Goal: Answer question/provide support

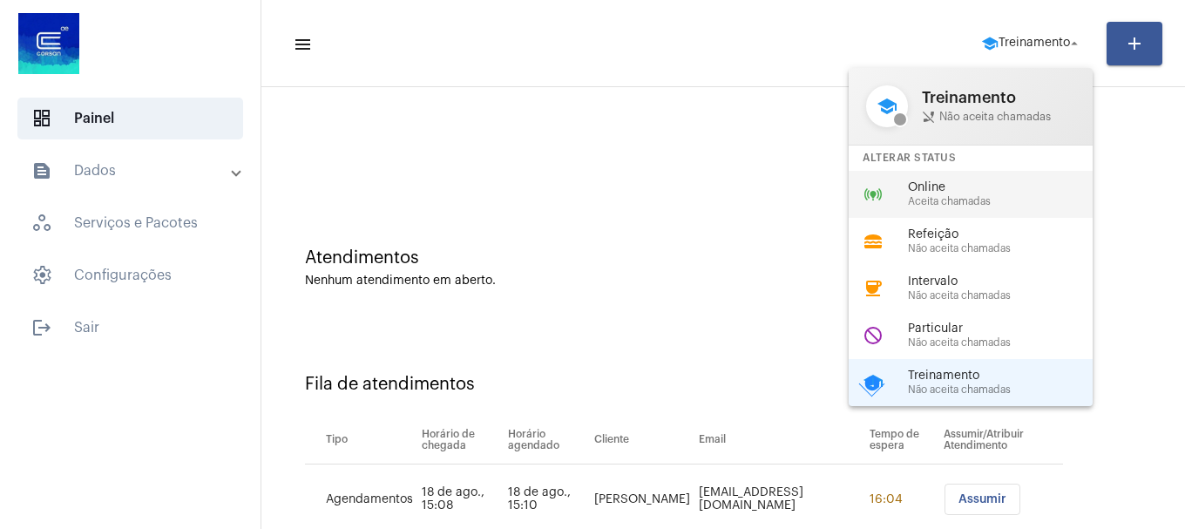
click at [957, 207] on div "online_prediction Online Aceita chamadas" at bounding box center [985, 194] width 272 height 47
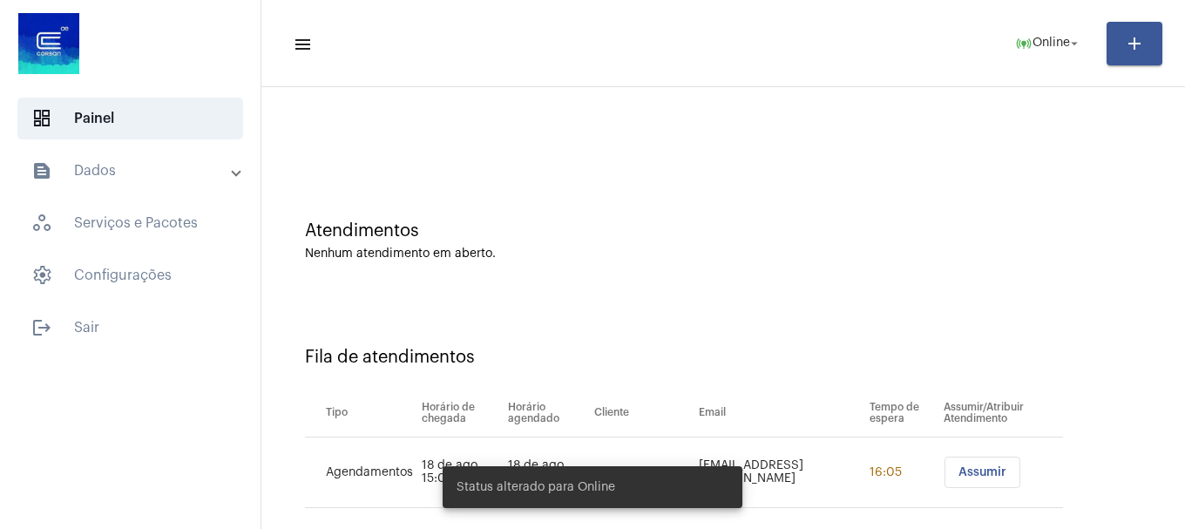
scroll to position [53, 0]
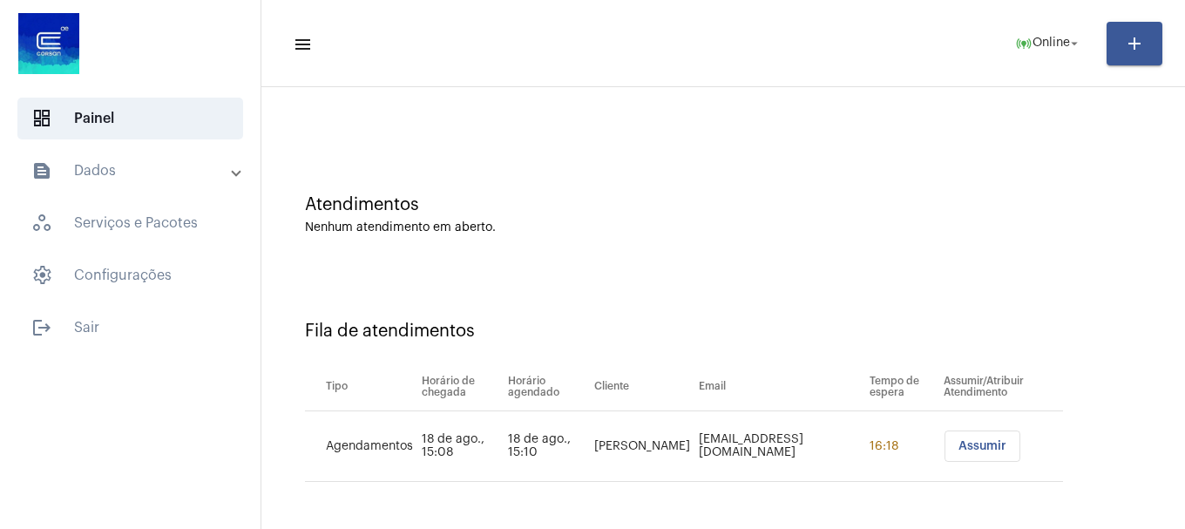
click at [1026, 19] on mat-toolbar-row "menu online_prediction Online arrow_drop_down add" at bounding box center [722, 44] width 923 height 56
click at [1023, 35] on mat-icon "online_prediction" at bounding box center [1023, 43] width 17 height 17
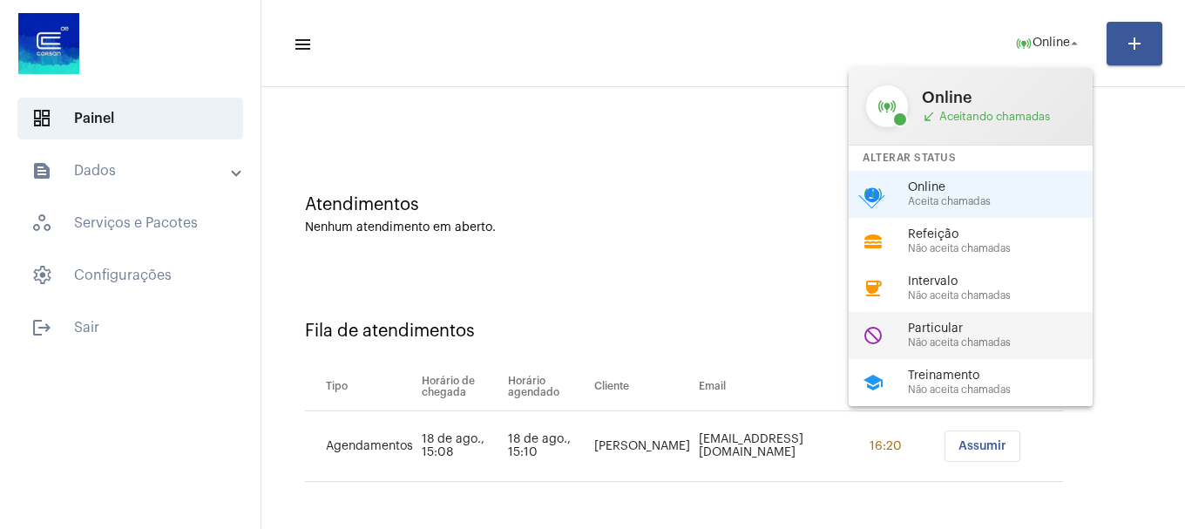
click at [934, 327] on span "Particular" at bounding box center [1007, 328] width 199 height 13
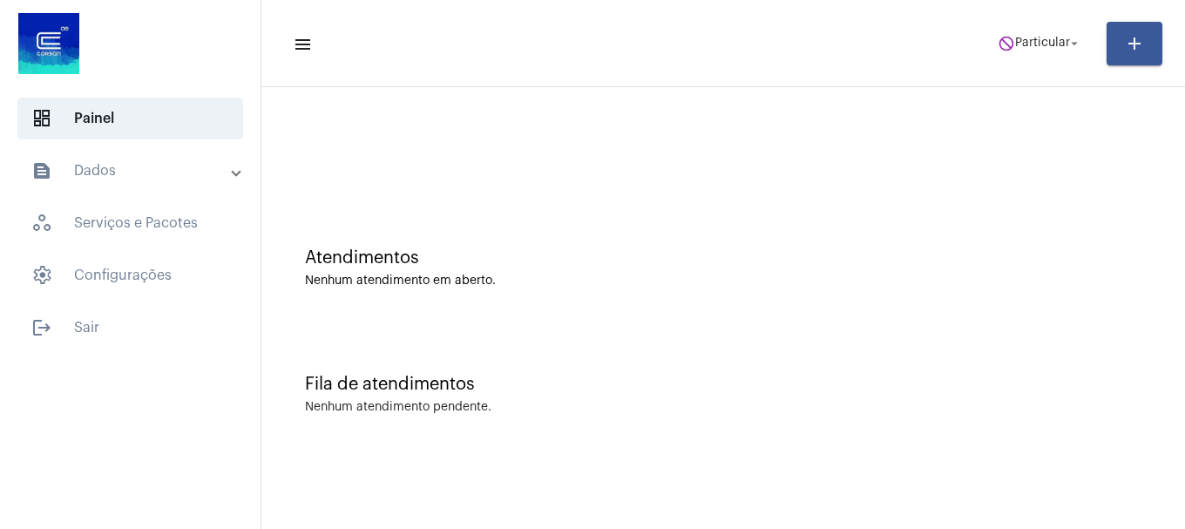
scroll to position [0, 0]
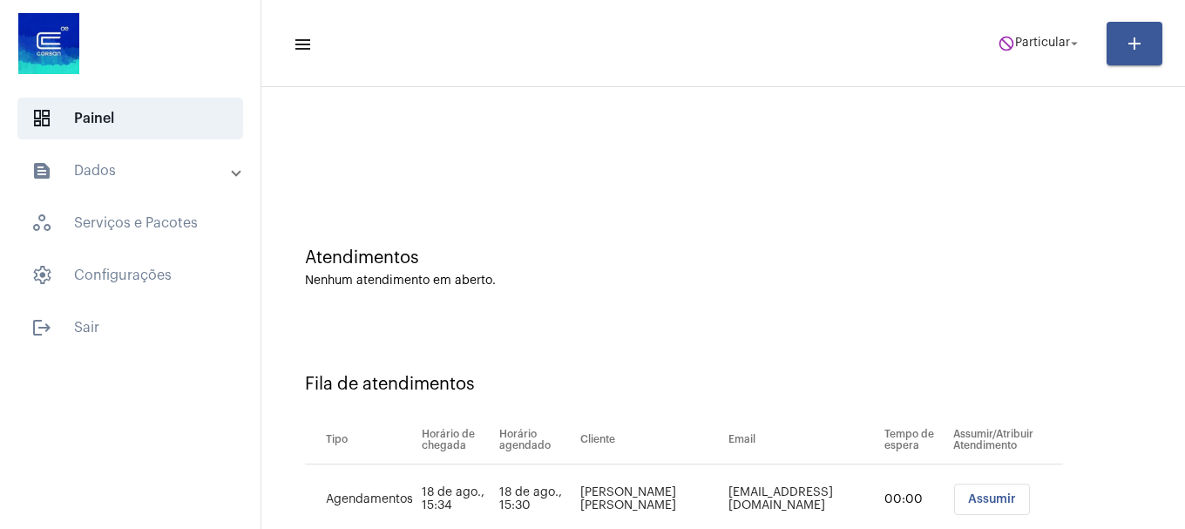
click at [1016, 23] on mat-toolbar-row "menu do_not_disturb Particular arrow_drop_down add" at bounding box center [722, 44] width 923 height 56
click at [1024, 43] on span "Particular" at bounding box center [1042, 43] width 55 height 12
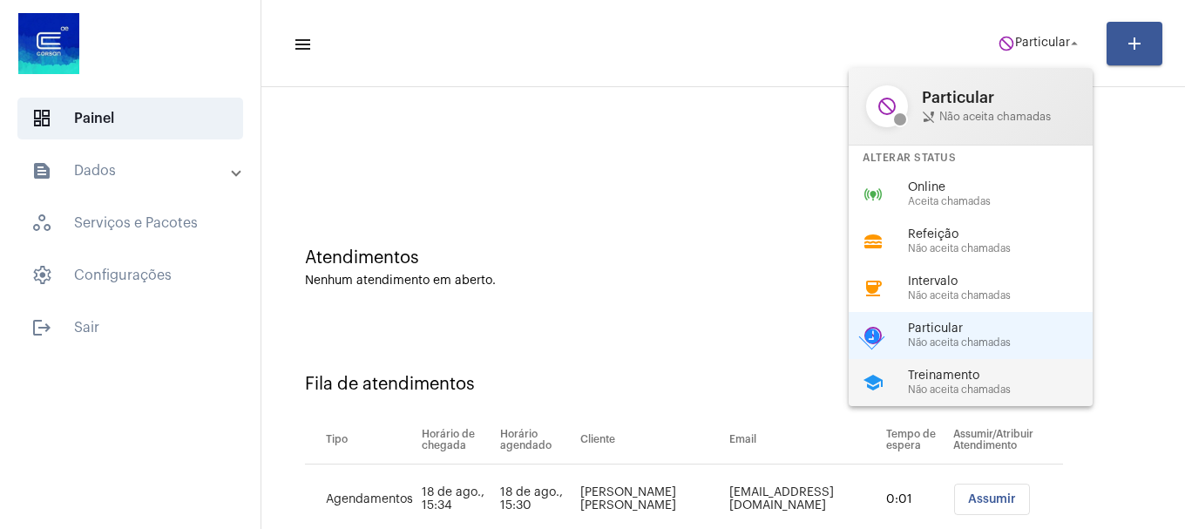
click at [969, 384] on span "Não aceita chamadas" at bounding box center [1007, 389] width 199 height 11
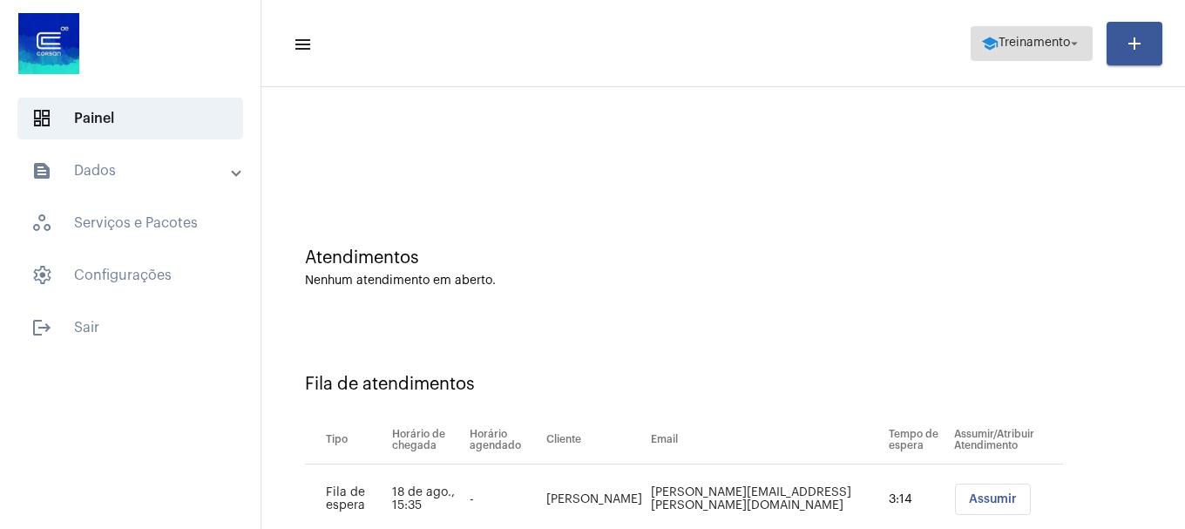
click at [1018, 45] on span "Treinamento" at bounding box center [1033, 43] width 71 height 12
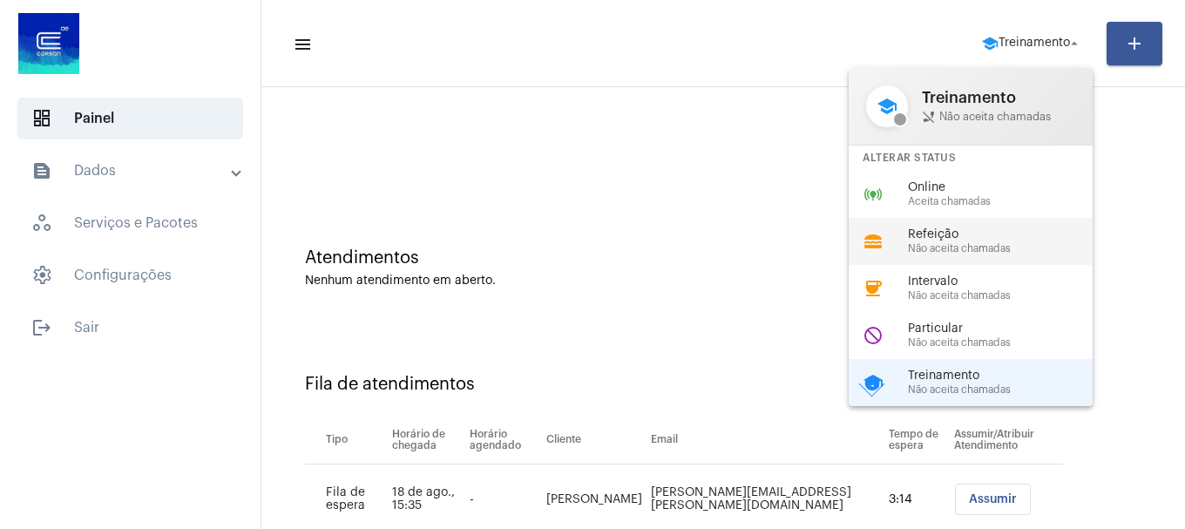
click at [919, 219] on div "lunch_dining Refeição Não aceita chamadas" at bounding box center [985, 241] width 272 height 47
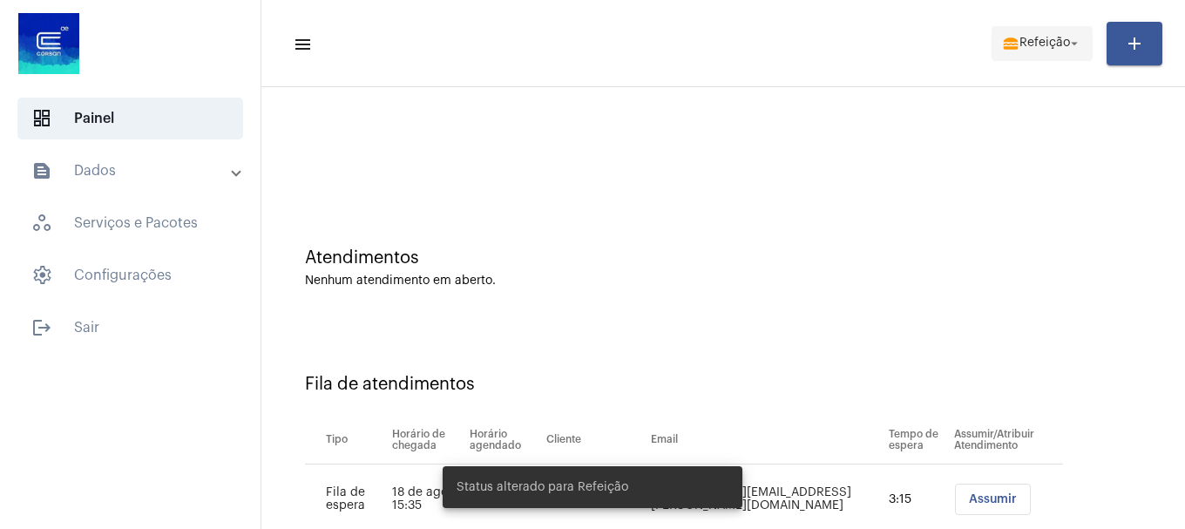
click at [995, 44] on button "lunch_dining Refeição arrow_drop_down" at bounding box center [1041, 43] width 101 height 35
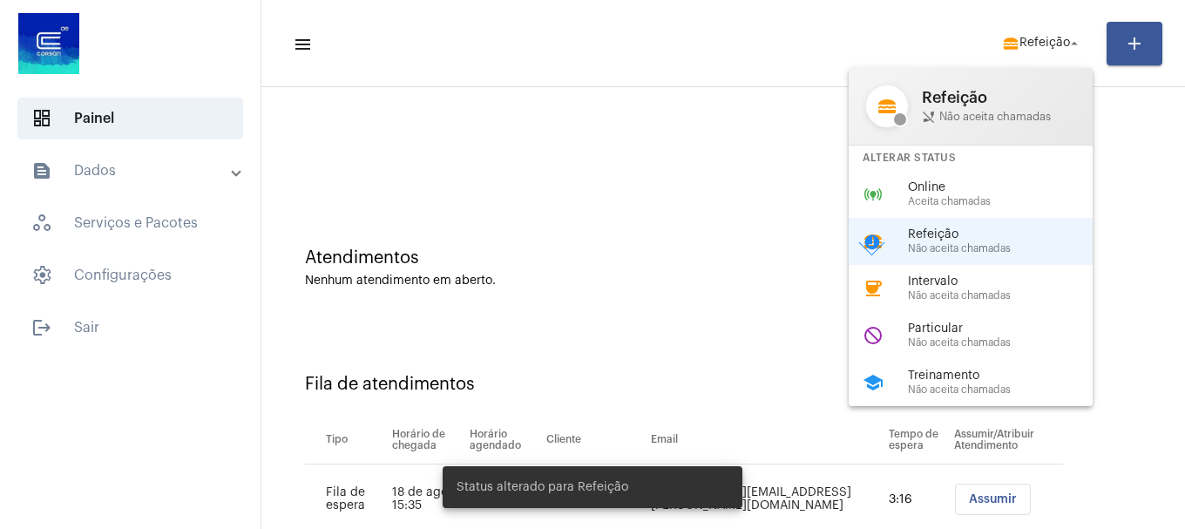
click at [918, 200] on div "Online Aceita chamadas" at bounding box center [1007, 194] width 199 height 26
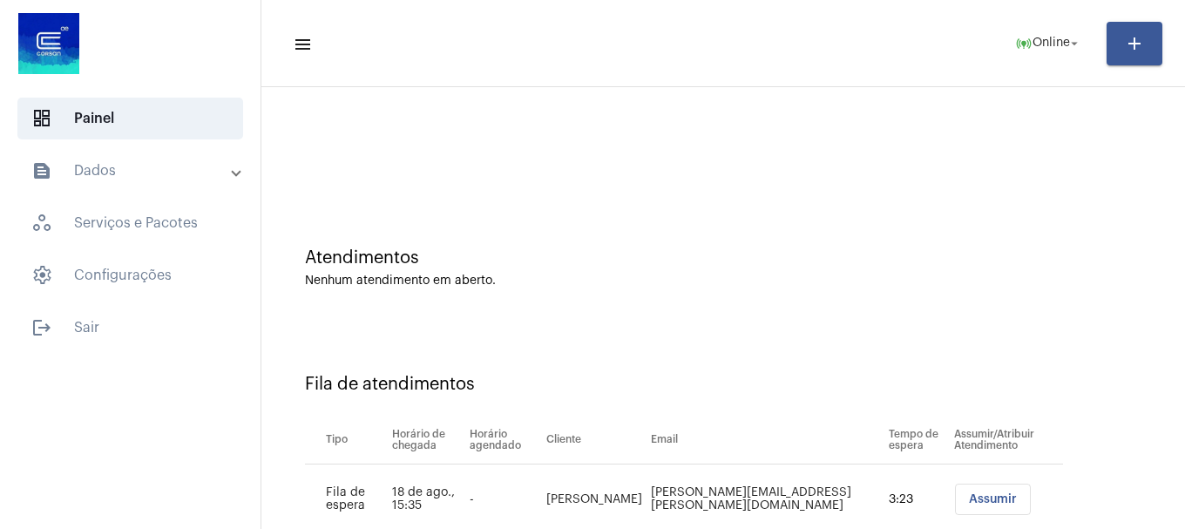
click at [969, 498] on span "Assumir" at bounding box center [993, 499] width 48 height 12
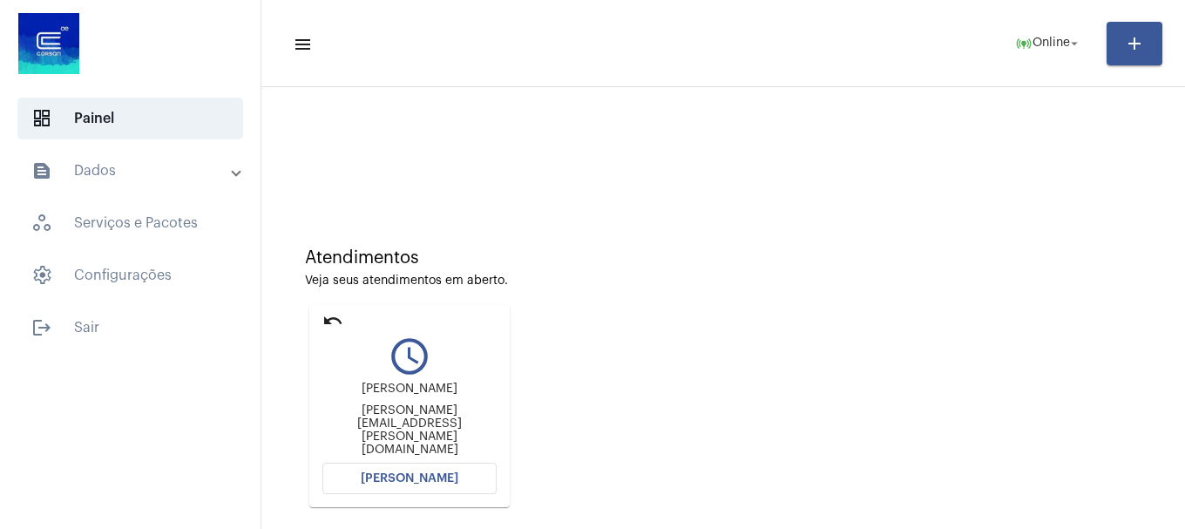
click at [393, 495] on mat-card "undo query_builder robson rigo robson.rigo@coopercarga.com.br Abrir Chamada" at bounding box center [409, 406] width 200 height 202
click at [422, 482] on span "[PERSON_NAME]" at bounding box center [410, 478] width 98 height 12
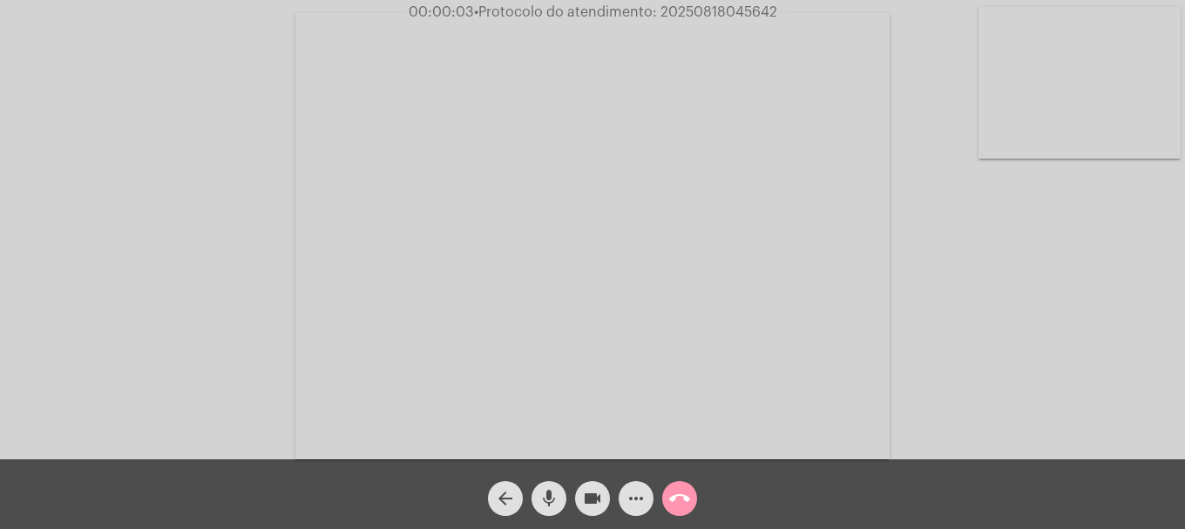
click at [1103, 100] on video at bounding box center [1079, 83] width 202 height 152
click at [311, 220] on video at bounding box center [231, 235] width 202 height 152
click at [1110, 86] on video at bounding box center [1079, 83] width 202 height 152
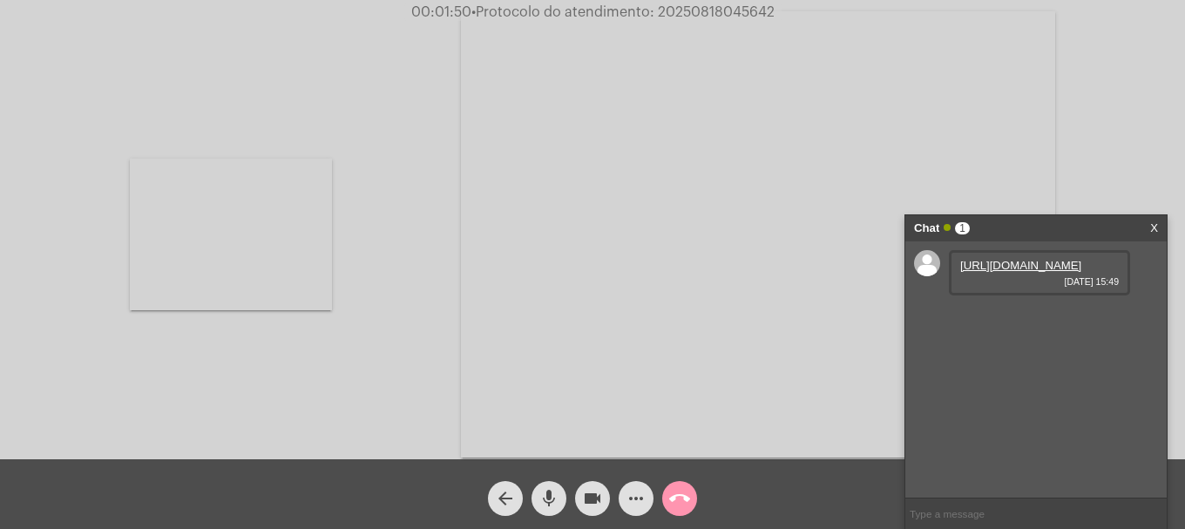
click at [999, 272] on link "https://neft-transfer-bucket.s3.amazonaws.com/temp-bebfdb38-a351-a7ac-72a7-f4b7…" at bounding box center [1020, 265] width 121 height 13
click at [1028, 321] on link "https://neft-transfer-bucket.s3.amazonaws.com/temp-8f7defd7-b91d-3893-efd6-8804…" at bounding box center [1020, 314] width 121 height 13
click at [999, 371] on link "https://neft-transfer-bucket.s3.amazonaws.com/temp-245c2156-0a25-ce57-7dda-c6c0…" at bounding box center [1020, 364] width 121 height 13
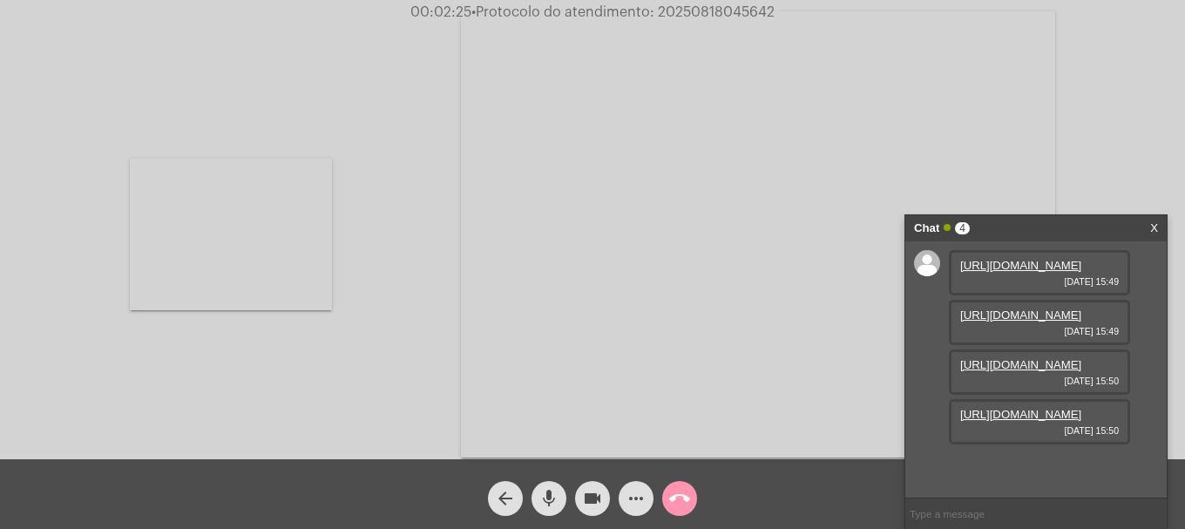
scroll to position [104, 0]
click at [985, 421] on link "https://neft-transfer-bucket.s3.amazonaws.com/temp-819fbbb7-ffc6-94d8-fc10-c033…" at bounding box center [1020, 414] width 121 height 13
click at [639, 489] on mat-icon "more_horiz" at bounding box center [636, 498] width 21 height 21
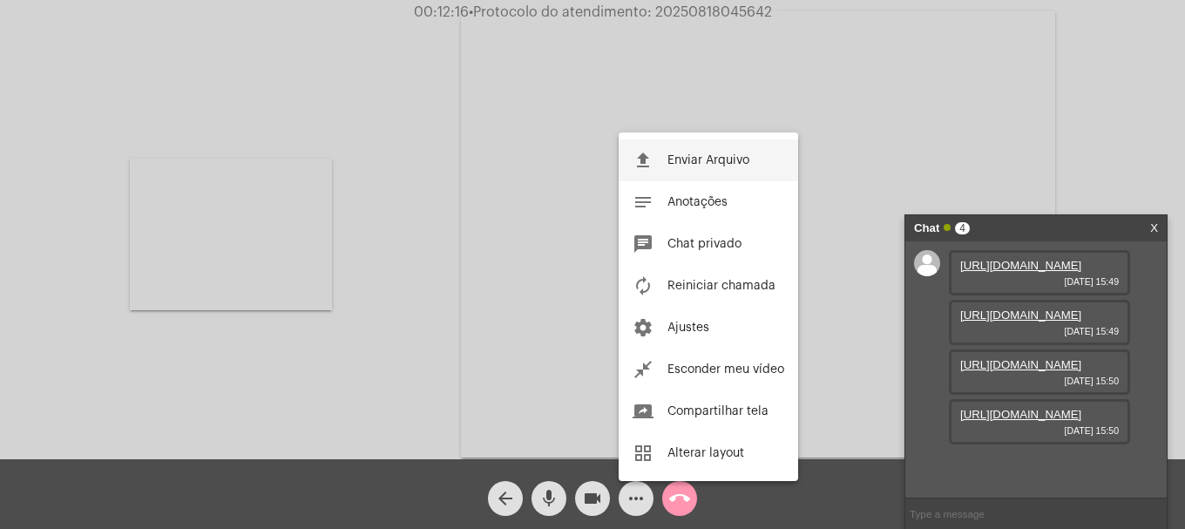
click at [702, 144] on button "file_upload Enviar Arquivo" at bounding box center [708, 160] width 179 height 42
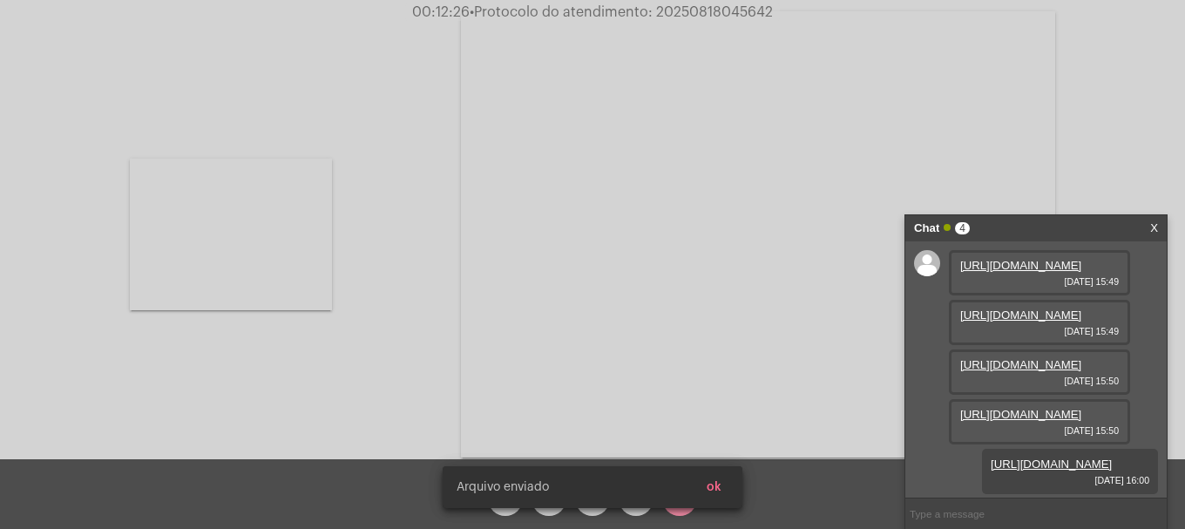
scroll to position [193, 0]
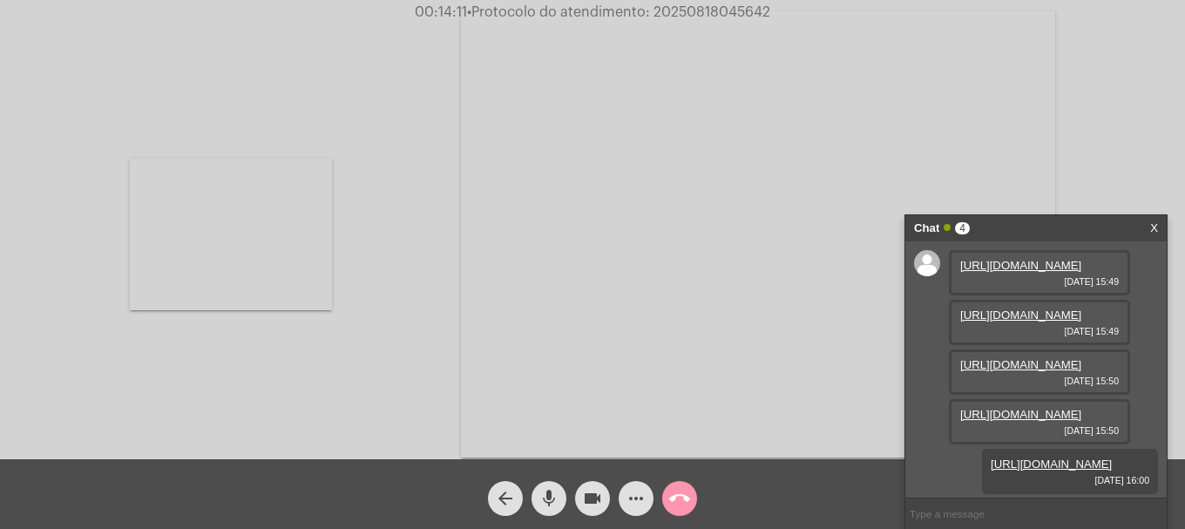
click at [717, 12] on span "• Protocolo do atendimento: 20250818045642" at bounding box center [618, 12] width 303 height 14
copy span "20250818045642"
click at [961, 503] on input "text" at bounding box center [1035, 513] width 261 height 30
paste input "20250818045642"
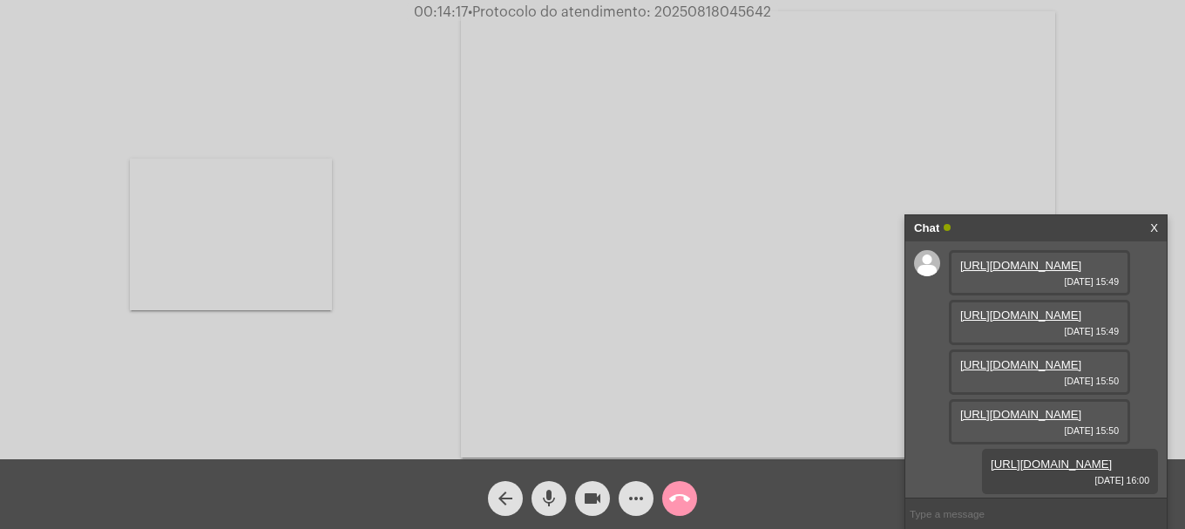
type input "20250818045642"
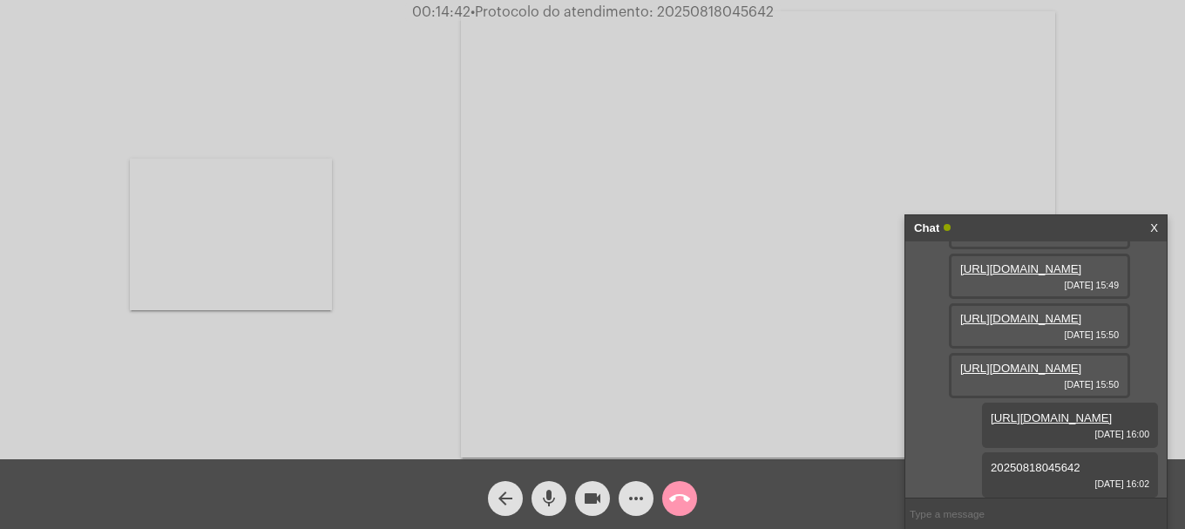
click at [690, 507] on button "call_end" at bounding box center [679, 498] width 35 height 35
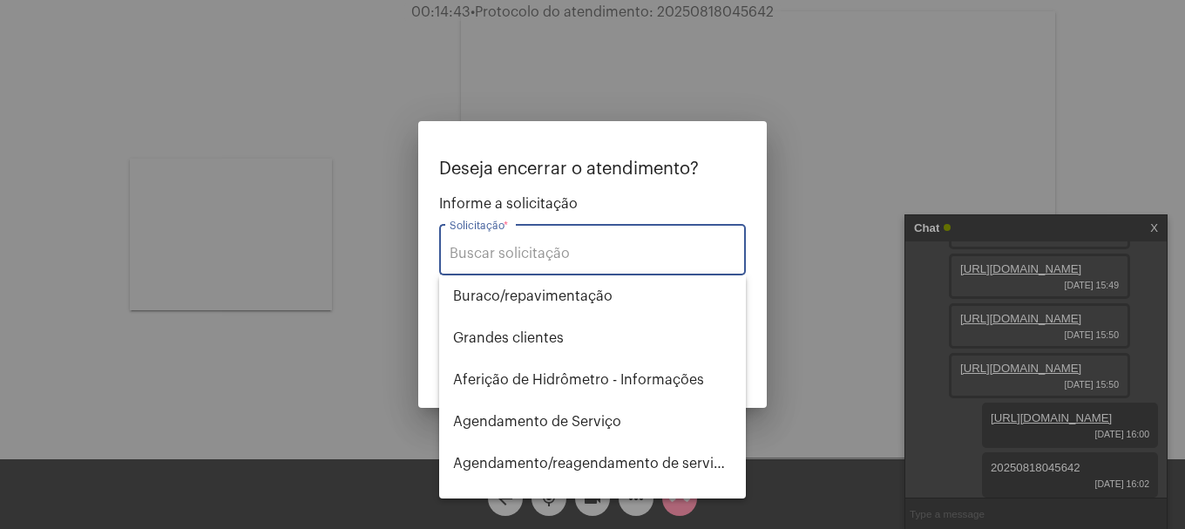
click at [610, 262] on div "Solicitação *" at bounding box center [593, 247] width 286 height 55
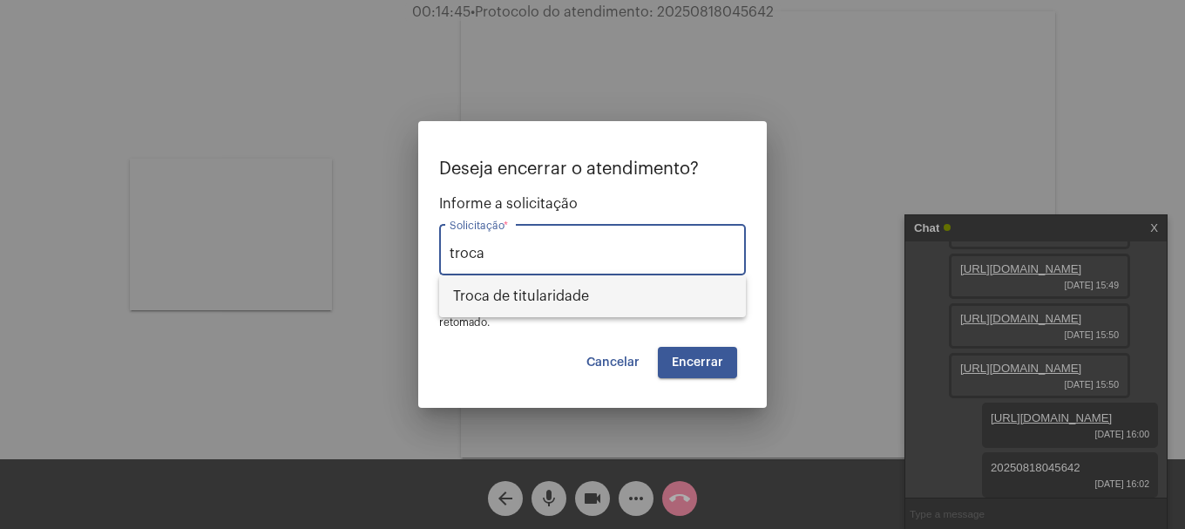
click at [597, 281] on span "Troca de titularidade" at bounding box center [592, 296] width 279 height 42
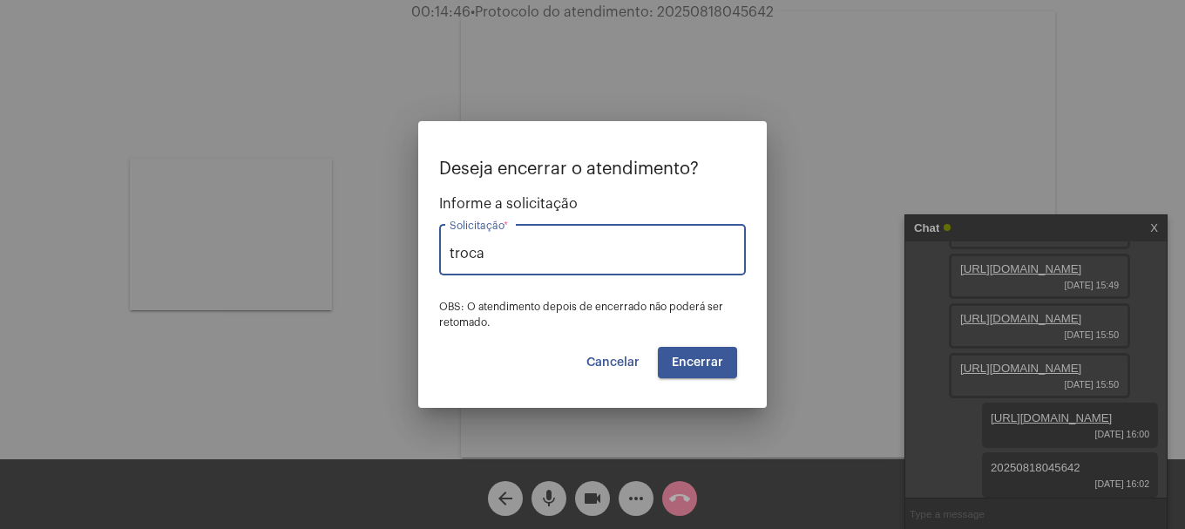
type input "Troca de titularidade"
click at [697, 358] on span "Encerrar" at bounding box center [697, 362] width 51 height 12
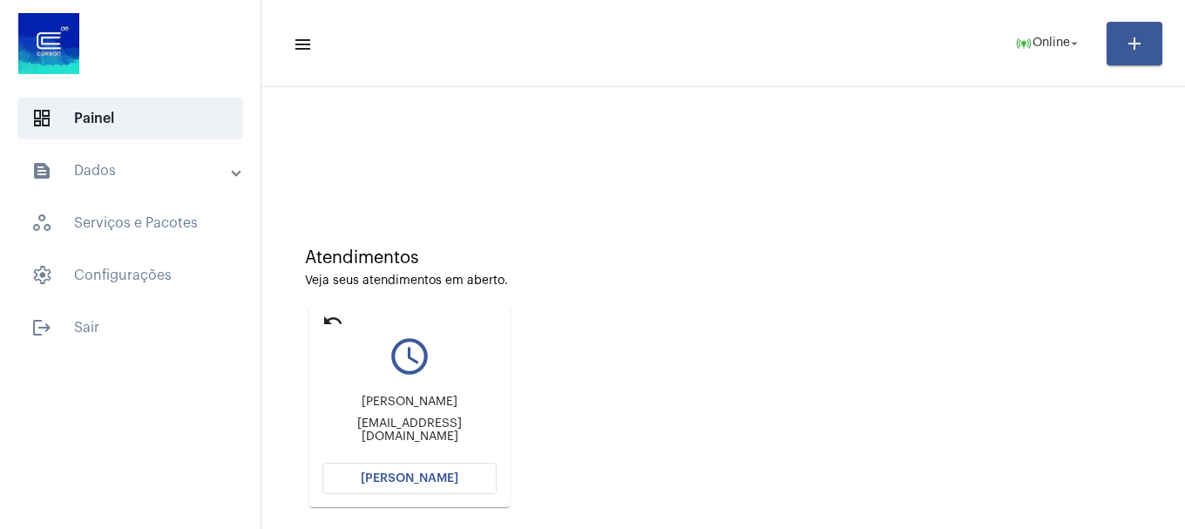
click at [409, 478] on span "[PERSON_NAME]" at bounding box center [410, 478] width 98 height 12
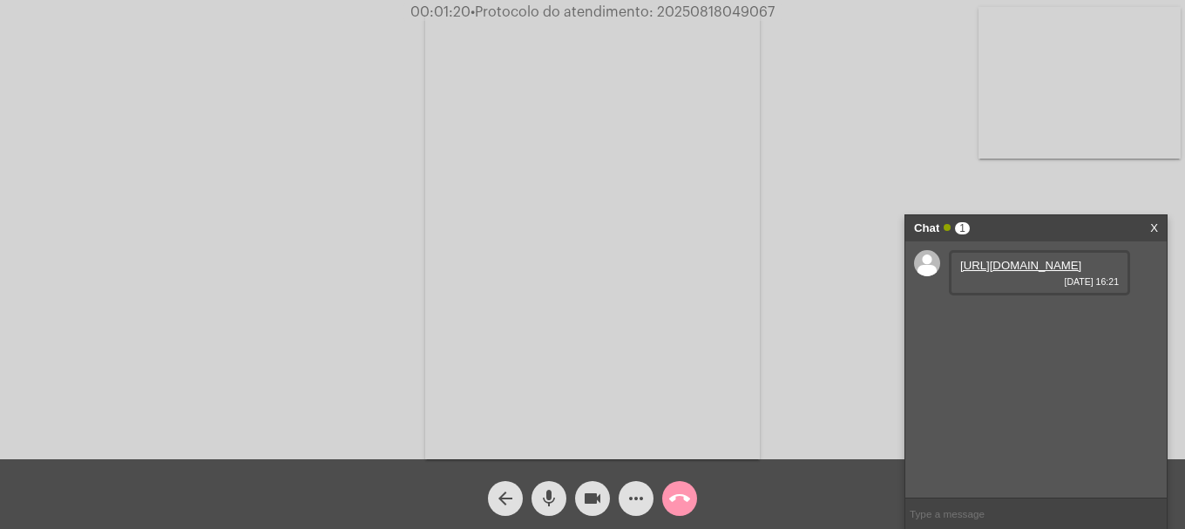
click at [1005, 272] on link "https://neft-transfer-bucket.s3.amazonaws.com/temp-53cf5b01-2d1c-2cfb-63e2-336f…" at bounding box center [1020, 265] width 121 height 13
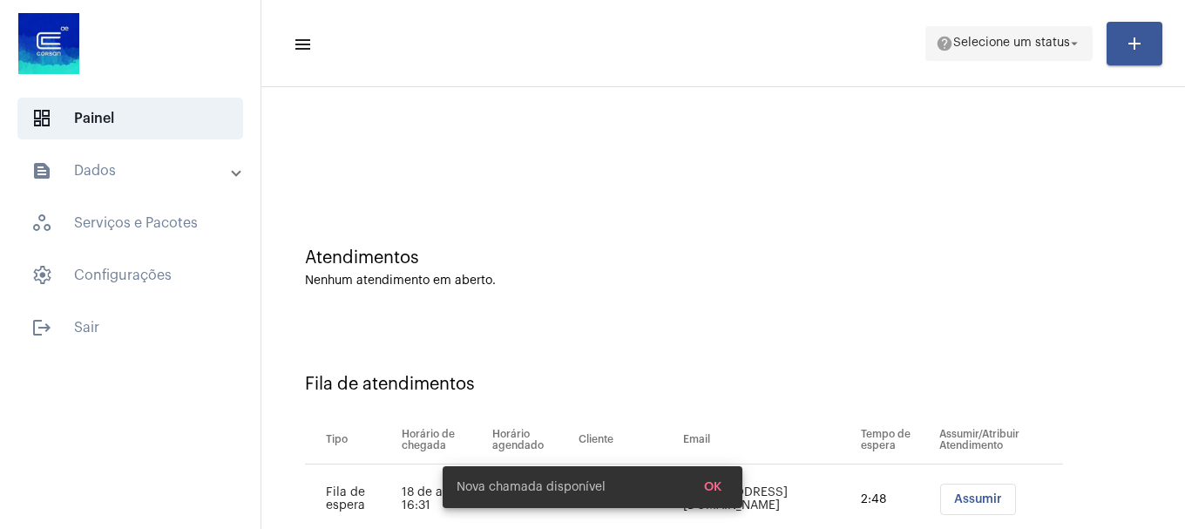
click at [989, 56] on span "help Selecione um status arrow_drop_down" at bounding box center [1009, 42] width 146 height 31
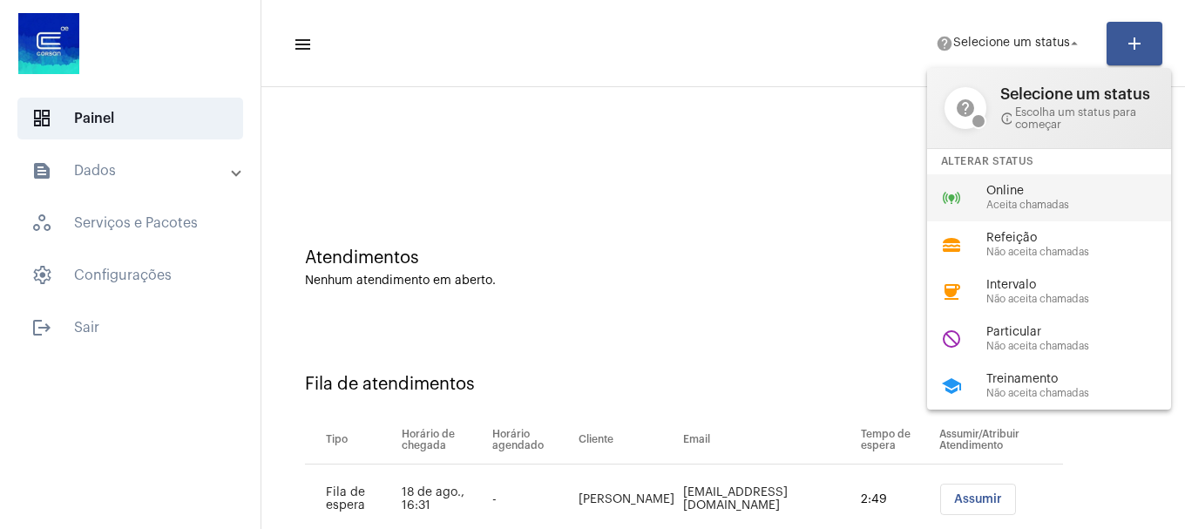
click at [1003, 183] on div "online_prediction Online Aceita chamadas" at bounding box center [1063, 197] width 272 height 47
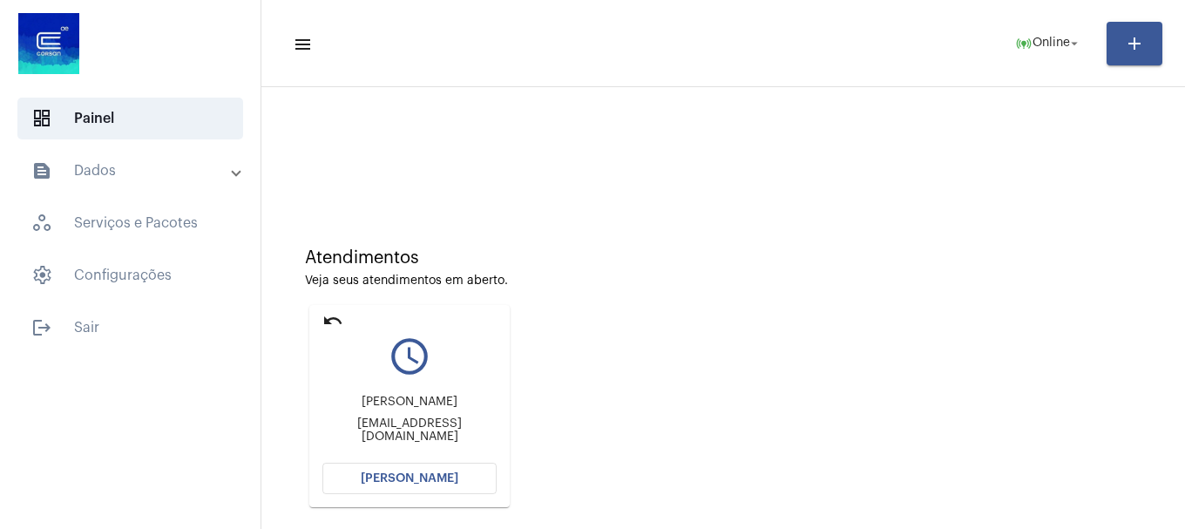
click at [727, 321] on div "Atendimentos Veja seus atendimentos em aberto. undo query_builder [PERSON_NAME]…" at bounding box center [723, 371] width 906 height 350
click at [444, 486] on button "[PERSON_NAME]" at bounding box center [409, 478] width 174 height 31
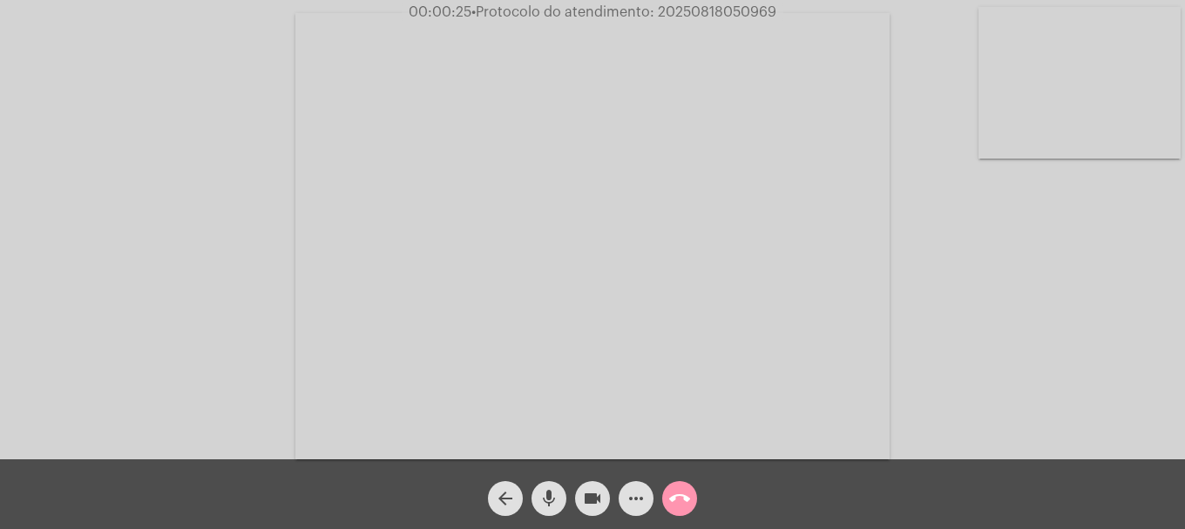
click at [1142, 126] on video at bounding box center [1079, 83] width 202 height 152
click at [669, 496] on mat-icon "call_end" at bounding box center [679, 498] width 21 height 21
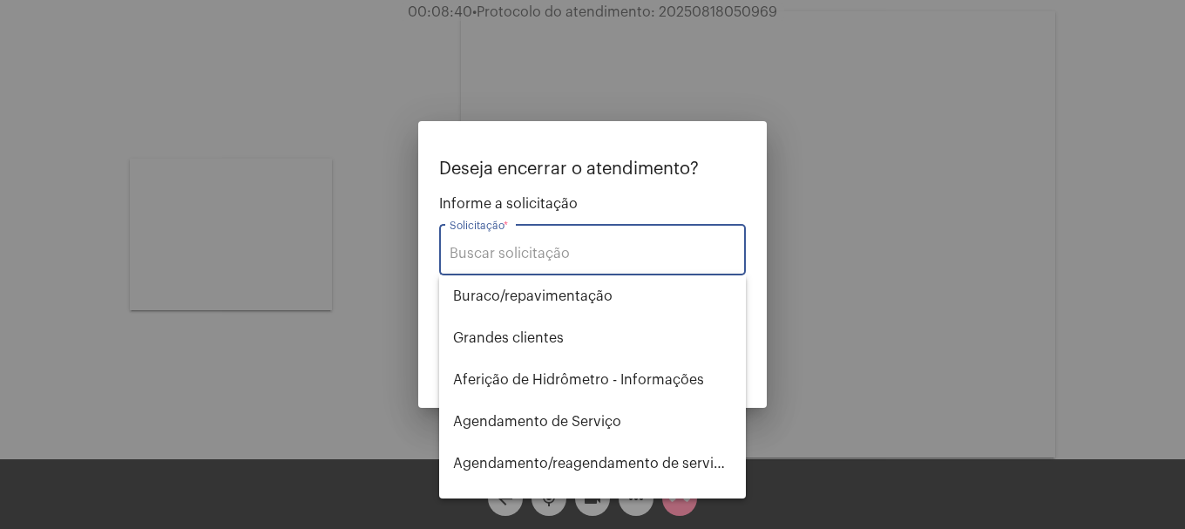
click at [594, 244] on div "Solicitação *" at bounding box center [593, 247] width 286 height 55
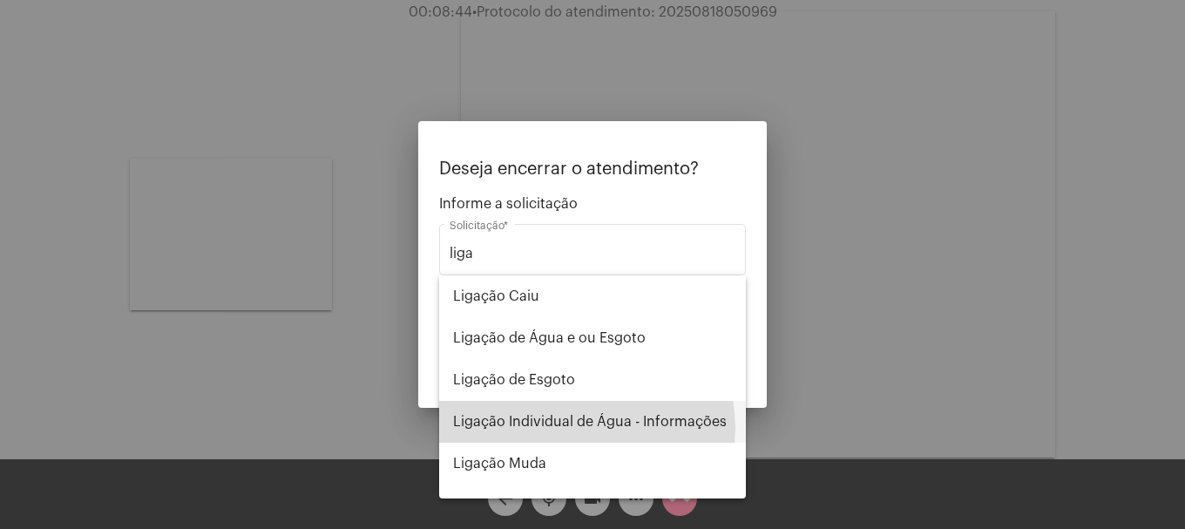
drag, startPoint x: 579, startPoint y: 428, endPoint x: 668, endPoint y: 390, distance: 96.4
click at [579, 427] on span "Ligação Individual de Água - Informações" at bounding box center [592, 422] width 279 height 42
type input "Ligação Individual de Água - Informações"
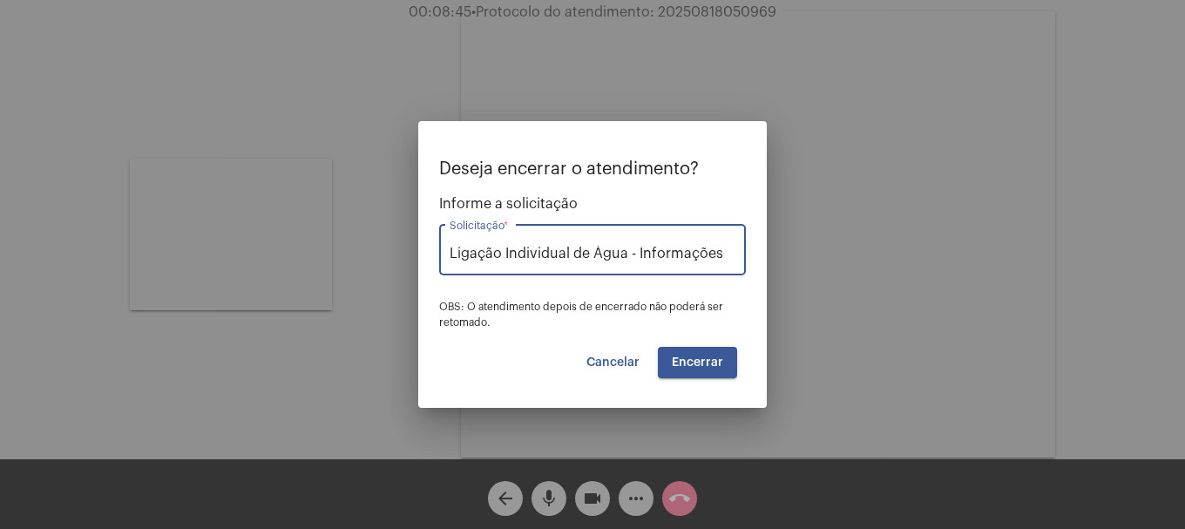
click at [675, 362] on span "Encerrar" at bounding box center [697, 362] width 51 height 12
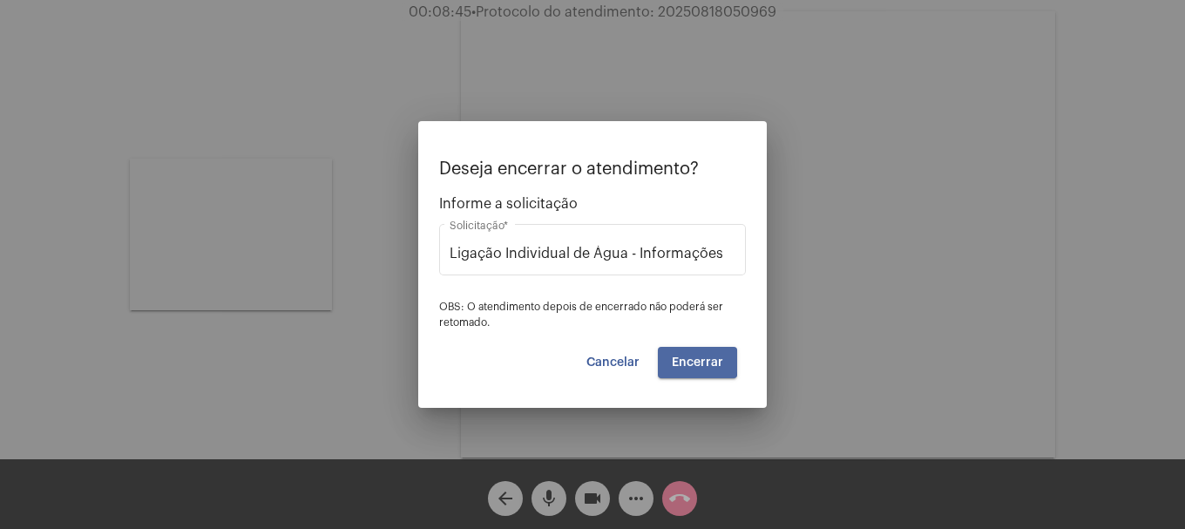
click at [675, 362] on span "Encerrar" at bounding box center [697, 362] width 51 height 12
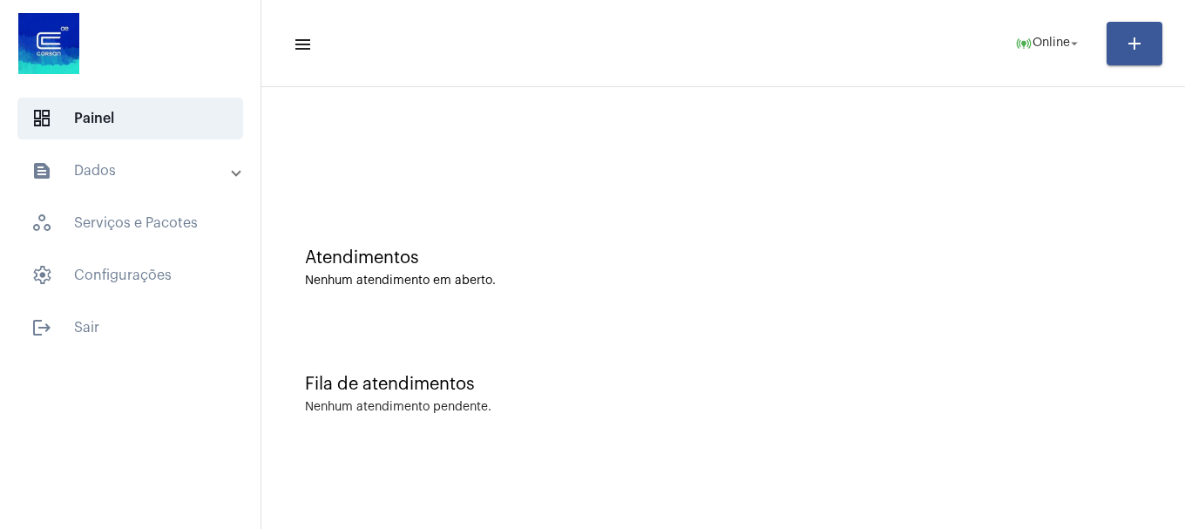
click at [117, 165] on mat-panel-title "text_snippet_outlined Dados" at bounding box center [131, 170] width 201 height 21
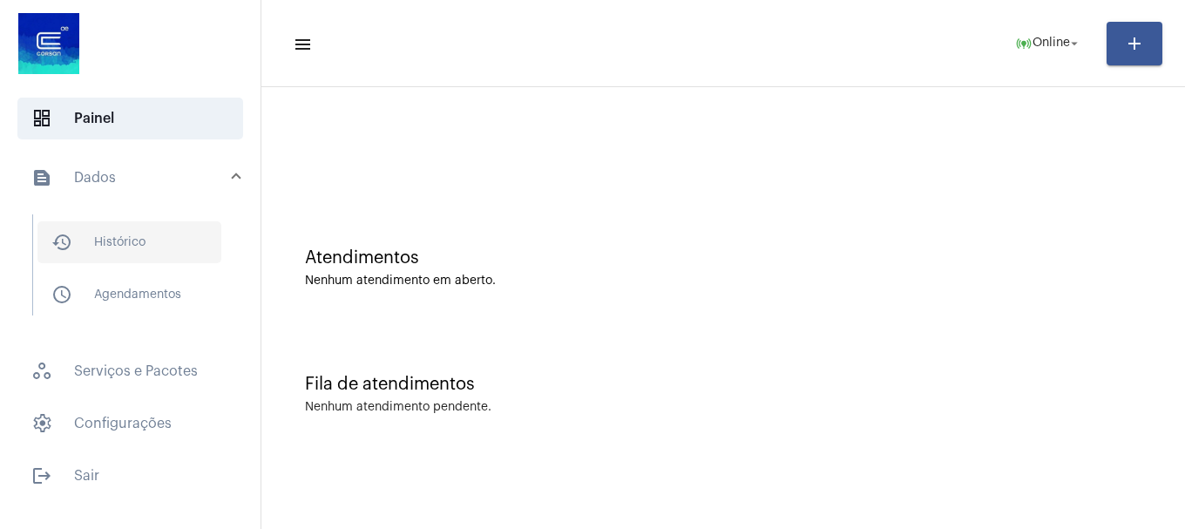
click at [180, 235] on span "history_outlined Histórico" at bounding box center [129, 242] width 184 height 42
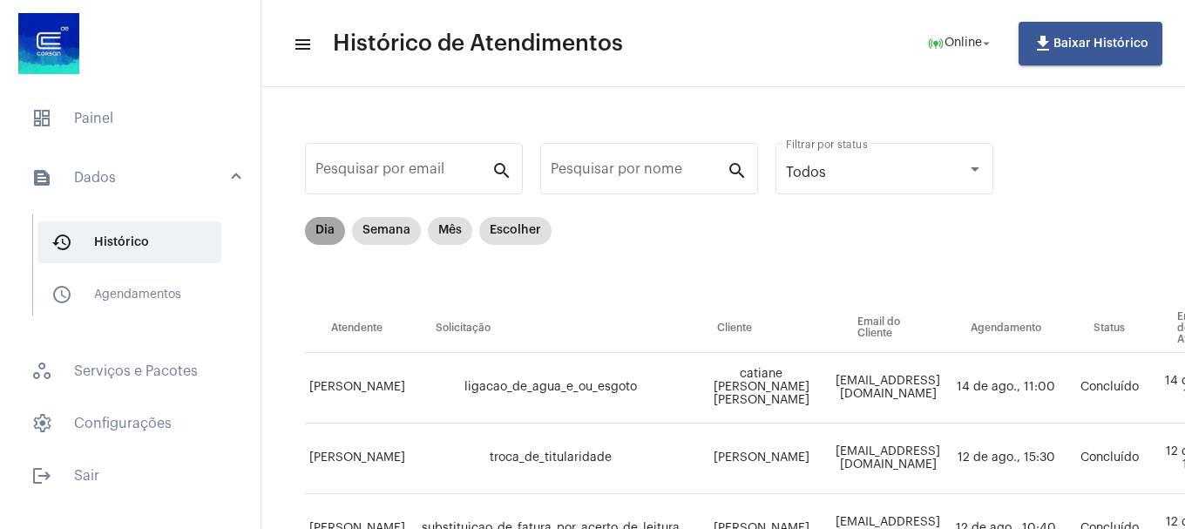
click at [336, 234] on mat-chip "Dia" at bounding box center [325, 231] width 40 height 28
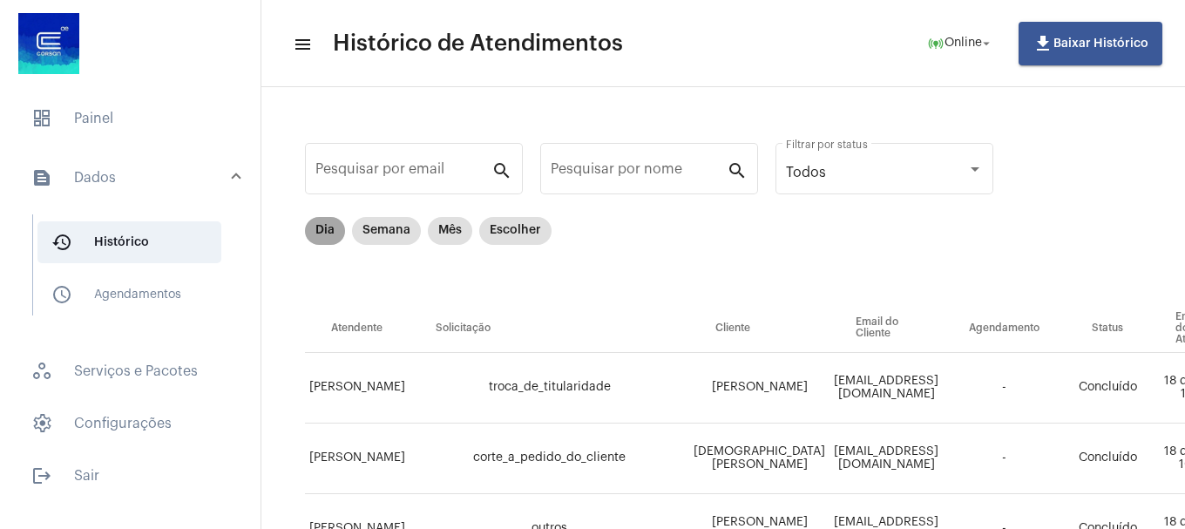
click at [315, 234] on mat-chip "Dia" at bounding box center [325, 231] width 40 height 28
